Goal: Information Seeking & Learning: Learn about a topic

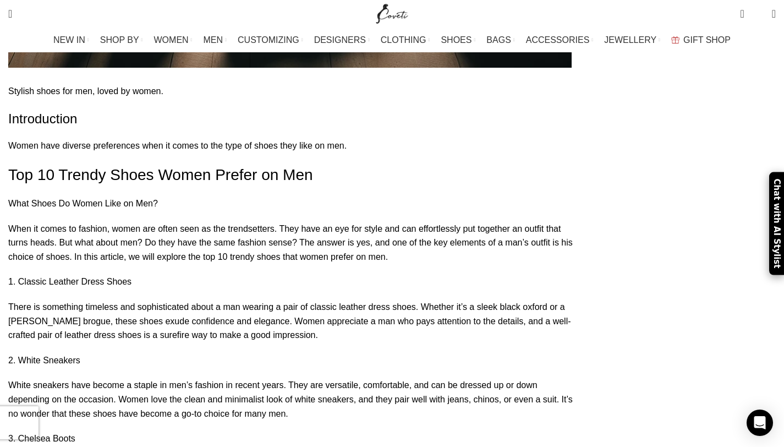
scroll to position [848, 0]
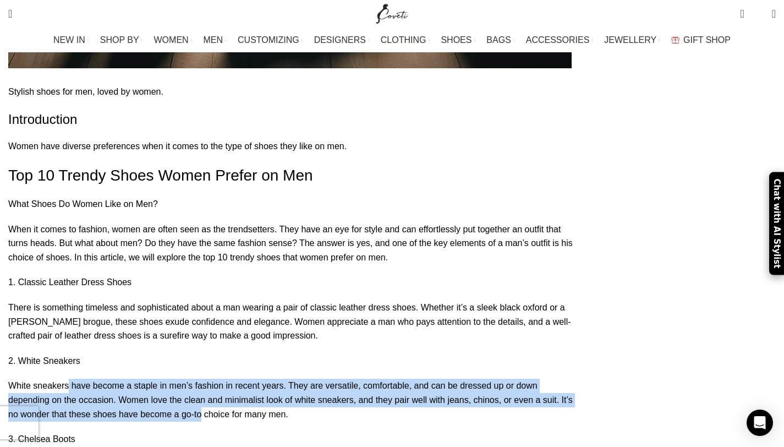
drag, startPoint x: 189, startPoint y: 273, endPoint x: 92, endPoint y: 245, distance: 101.5
click at [93, 378] on p "White sneakers have become a staple in men’s fashion in recent years. They are …" at bounding box center [294, 399] width 572 height 42
click at [80, 378] on p "White sneakers have become a staple in men’s fashion in recent years. They are …" at bounding box center [294, 399] width 572 height 42
drag, startPoint x: 75, startPoint y: 240, endPoint x: 246, endPoint y: 268, distance: 172.8
click at [248, 378] on p "White sneakers have become a staple in men’s fashion in recent years. They are …" at bounding box center [294, 399] width 572 height 42
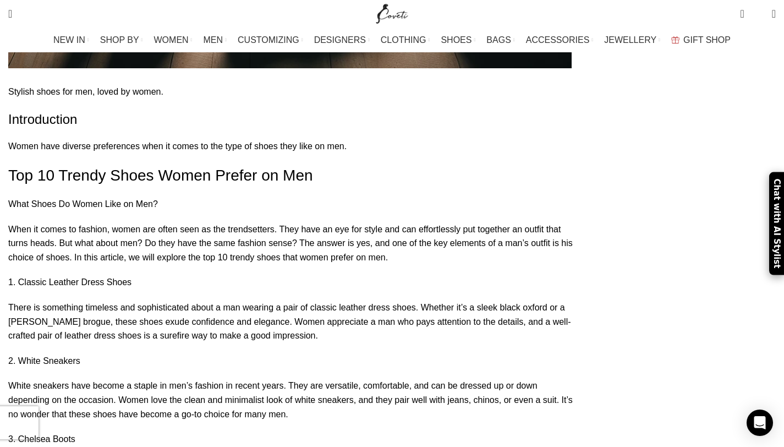
click at [268, 378] on p "White sneakers have become a staple in men’s fashion in recent years. They are …" at bounding box center [294, 399] width 572 height 42
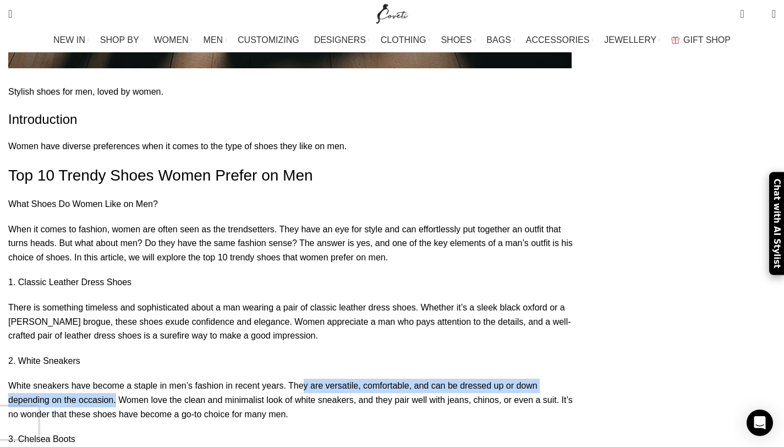
drag, startPoint x: 311, startPoint y: 240, endPoint x: 118, endPoint y: 252, distance: 193.5
click at [118, 378] on p "White sneakers have become a staple in men’s fashion in recent years. They are …" at bounding box center [294, 399] width 572 height 42
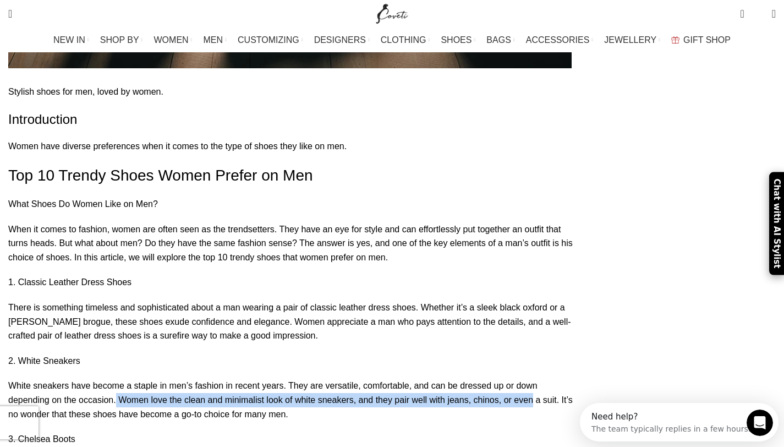
drag, startPoint x: 118, startPoint y: 252, endPoint x: 460, endPoint y: 263, distance: 342.9
click at [460, 378] on p "White sneakers have become a staple in men’s fashion in recent years. They are …" at bounding box center [294, 399] width 572 height 42
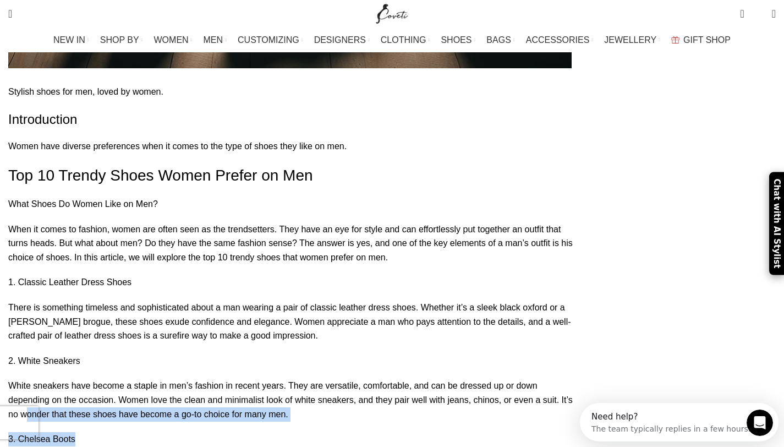
drag, startPoint x: 518, startPoint y: 254, endPoint x: 403, endPoint y: 284, distance: 119.3
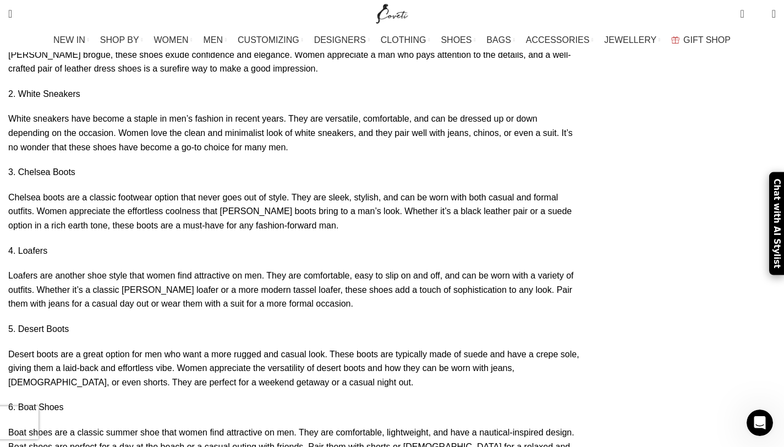
scroll to position [1134, 0]
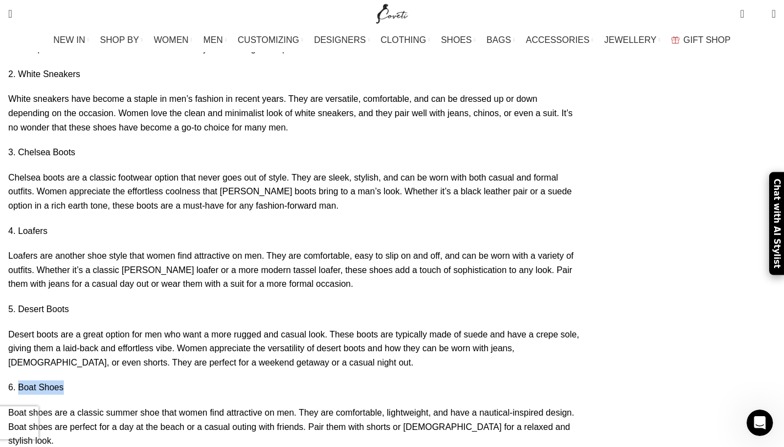
drag, startPoint x: 116, startPoint y: 223, endPoint x: 72, endPoint y: 223, distance: 44.6
click at [72, 380] on p "6. Boat Shoes" at bounding box center [294, 387] width 572 height 14
copy p "Boat Shoes"
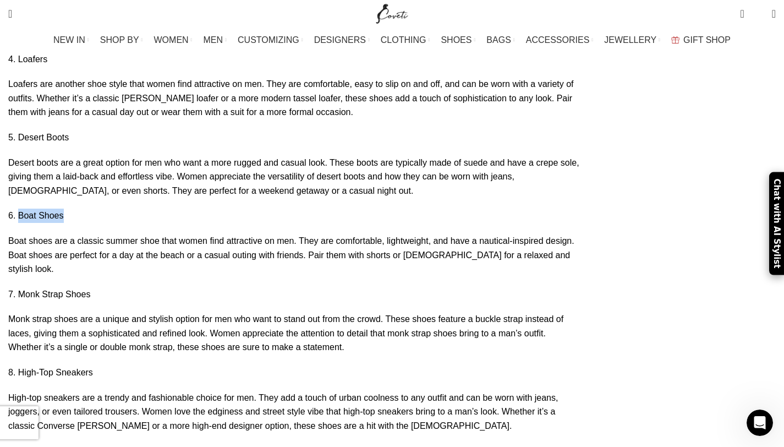
scroll to position [1308, 0]
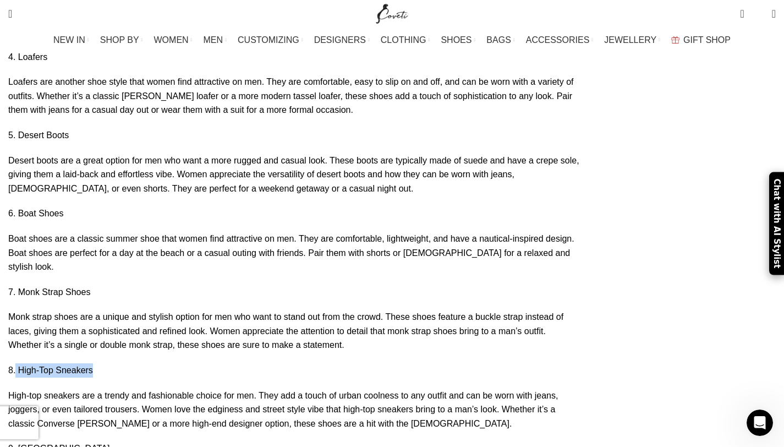
drag, startPoint x: 135, startPoint y: 174, endPoint x: 70, endPoint y: 175, distance: 65.5
click at [70, 363] on p "8. High-Top Sneakers" at bounding box center [294, 370] width 572 height 14
copy p "High-Top Sneakers"
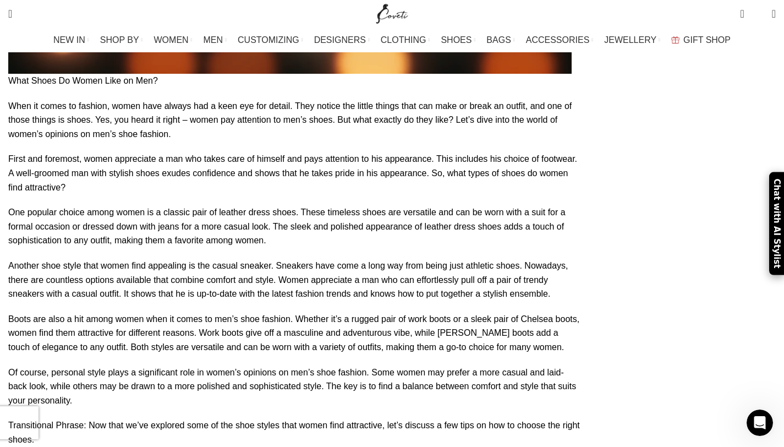
scroll to position [3954, 0]
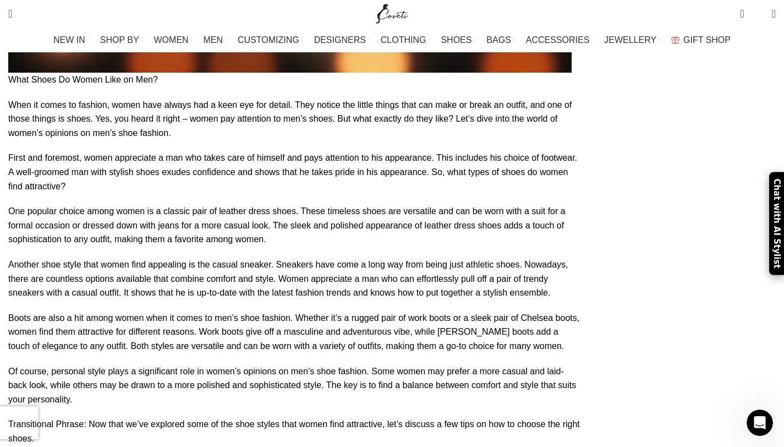
drag, startPoint x: 199, startPoint y: 200, endPoint x: 327, endPoint y: 388, distance: 226.9
click at [327, 388] on div "Stylish shoes for men, loved by women. Introduction Women have diverse preferen…" at bounding box center [294, 140] width 572 height 6323
